Goal: Task Accomplishment & Management: Manage account settings

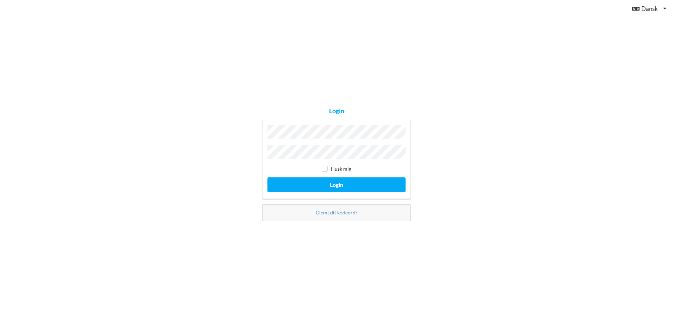
click at [267, 177] on button "Login" at bounding box center [336, 184] width 138 height 14
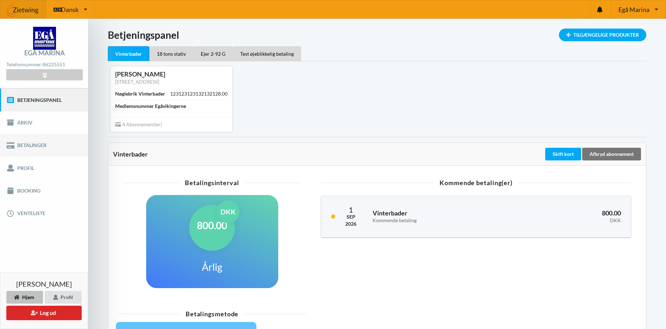
click at [27, 143] on link "Betalinger" at bounding box center [44, 145] width 88 height 23
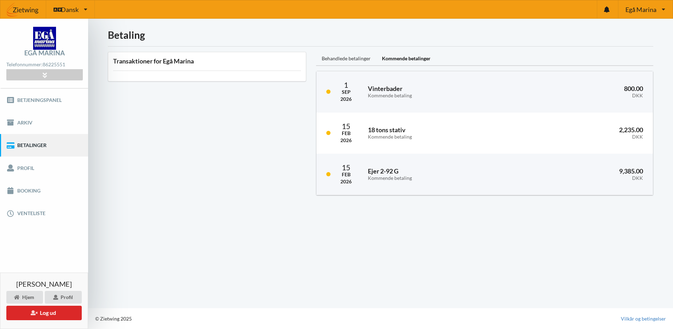
click at [348, 58] on div "Behandlede betalinger" at bounding box center [346, 59] width 60 height 14
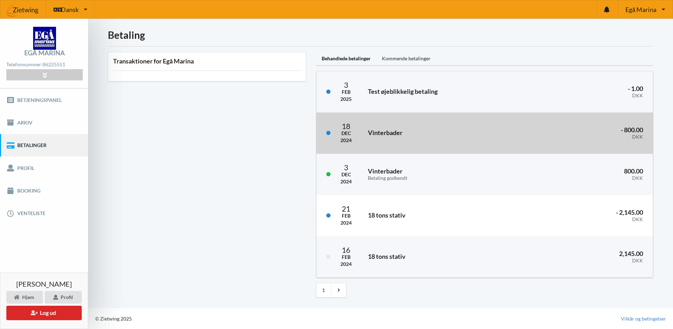
click at [391, 134] on h3 "Vinterbader" at bounding box center [437, 133] width 139 height 8
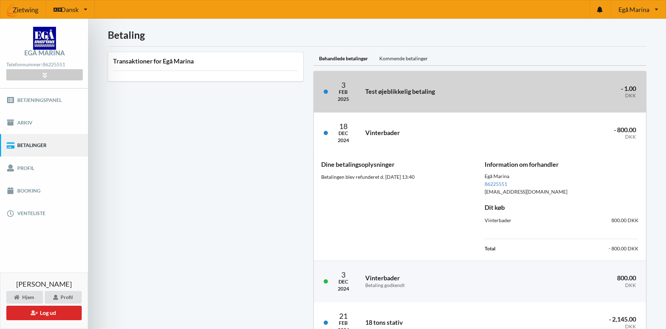
click at [361, 91] on div "Test øjeblikkelig betaling" at bounding box center [444, 91] width 168 height 17
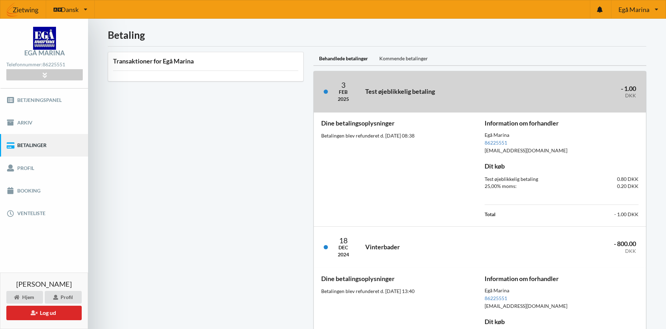
click at [368, 100] on div "Test øjeblikkelig betaling" at bounding box center [444, 91] width 168 height 17
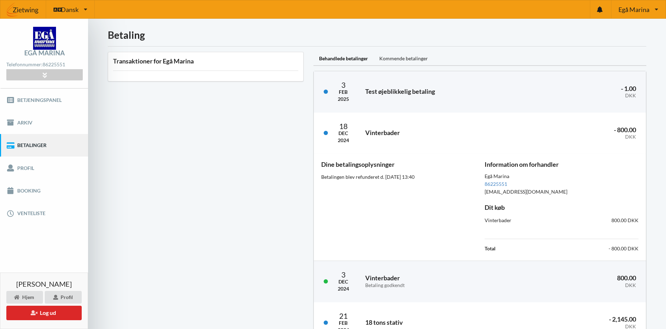
scroll to position [107, 0]
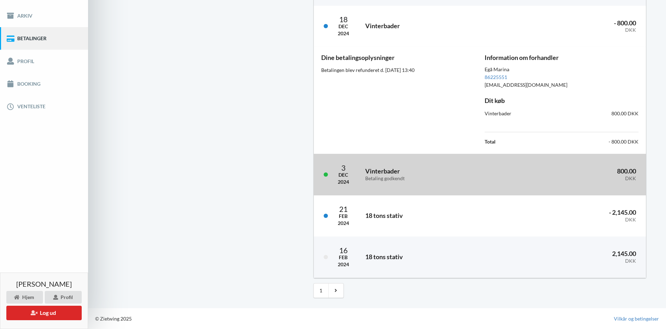
click at [385, 170] on h3 "Vinterbader Betaling godkendt" at bounding box center [435, 174] width 141 height 14
drag, startPoint x: 385, startPoint y: 170, endPoint x: 381, endPoint y: 176, distance: 7.7
click at [381, 176] on div "Betaling godkendt" at bounding box center [435, 178] width 141 height 6
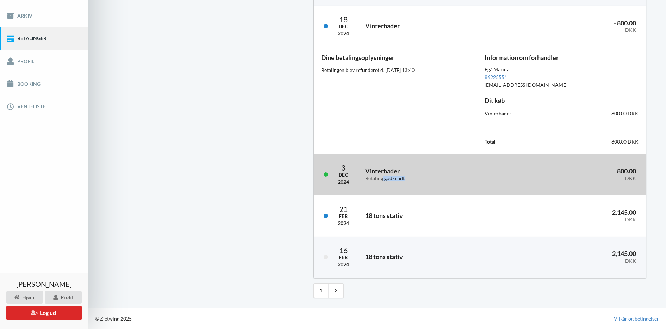
click at [381, 177] on div "Betaling godkendt" at bounding box center [435, 178] width 141 height 6
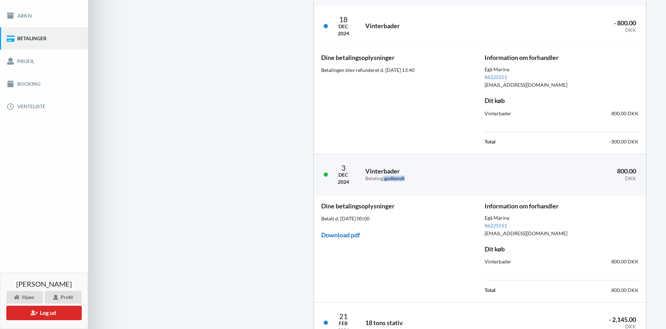
click at [348, 235] on link "Download pdf" at bounding box center [340, 235] width 39 height 8
drag, startPoint x: 348, startPoint y: 235, endPoint x: 337, endPoint y: 235, distance: 10.9
click at [337, 235] on link "Download pdf" at bounding box center [340, 235] width 39 height 8
